Goal: Find specific page/section: Find specific page/section

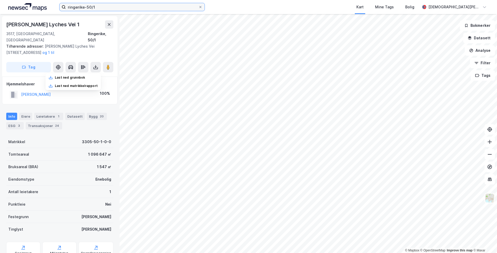
click at [101, 9] on input "ringerike-50/1" at bounding box center [132, 7] width 133 height 8
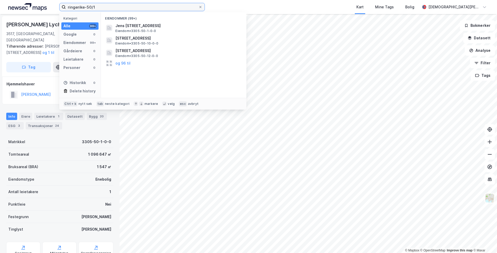
click at [101, 8] on input "ringerike-50/1" at bounding box center [132, 7] width 133 height 8
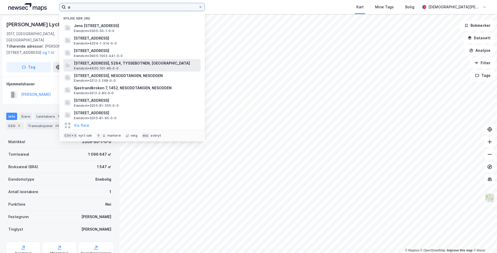
type input "ø"
